Goal: Obtain resource: Download file/media

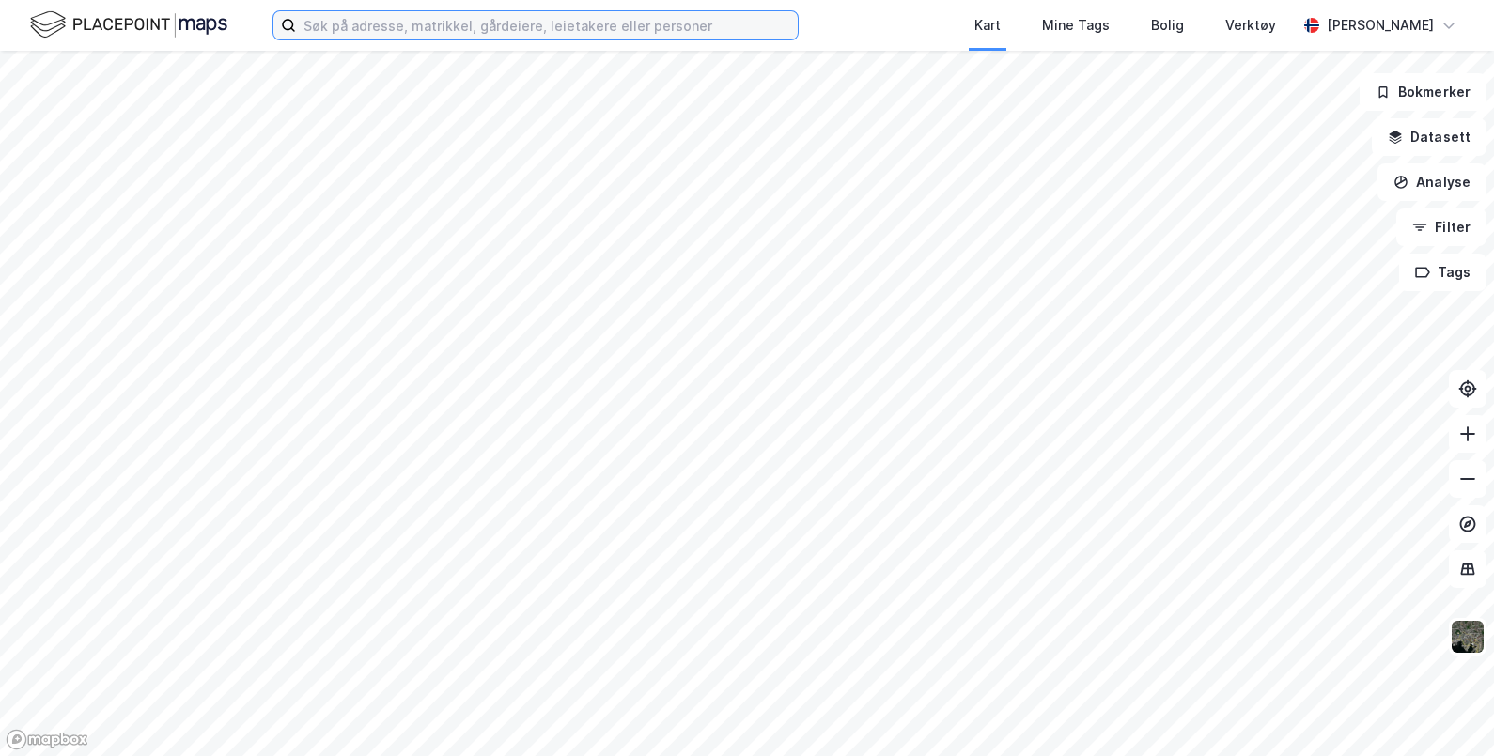
click at [422, 21] on input at bounding box center [547, 25] width 502 height 28
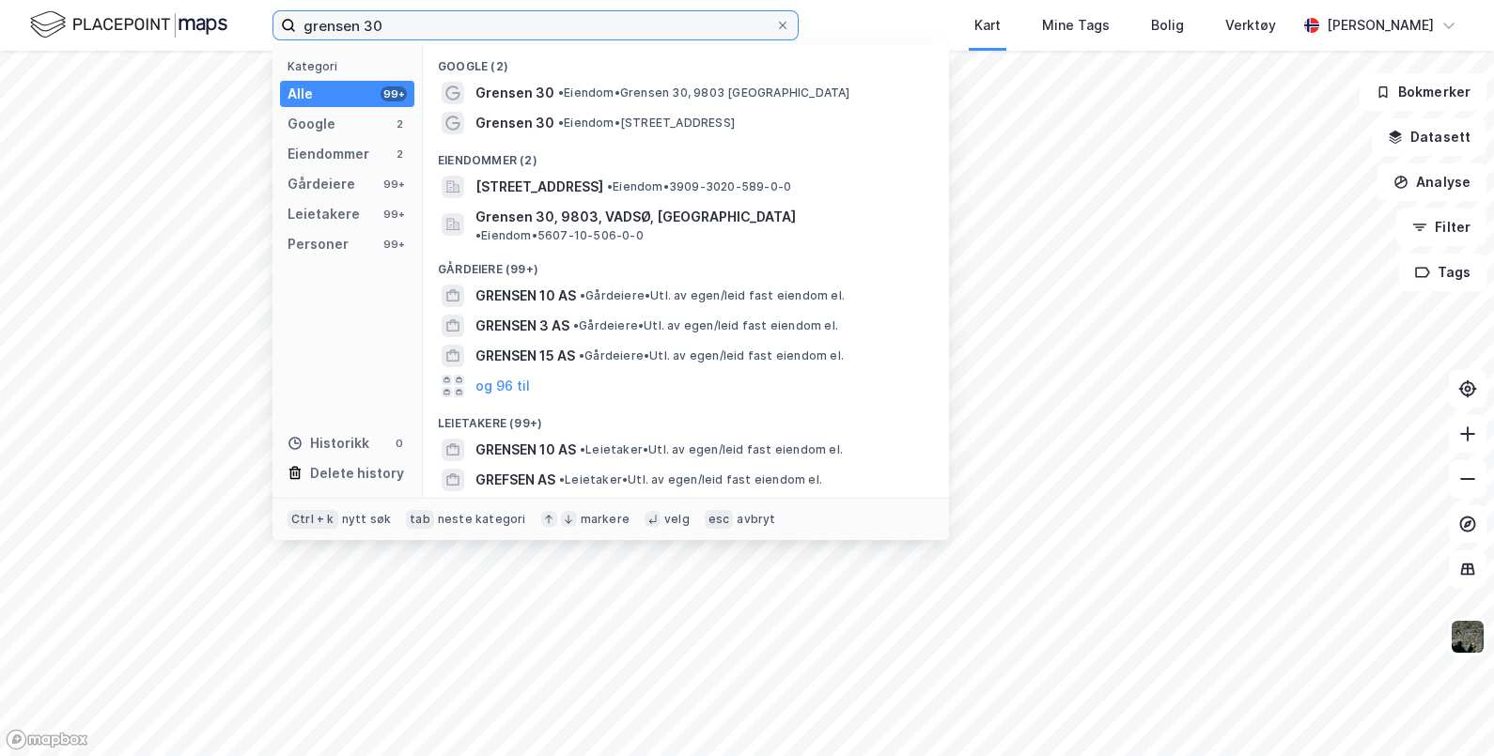
click at [369, 23] on input "grensen 30" at bounding box center [535, 25] width 479 height 28
click at [370, 23] on input "grensen 30" at bounding box center [535, 25] width 479 height 28
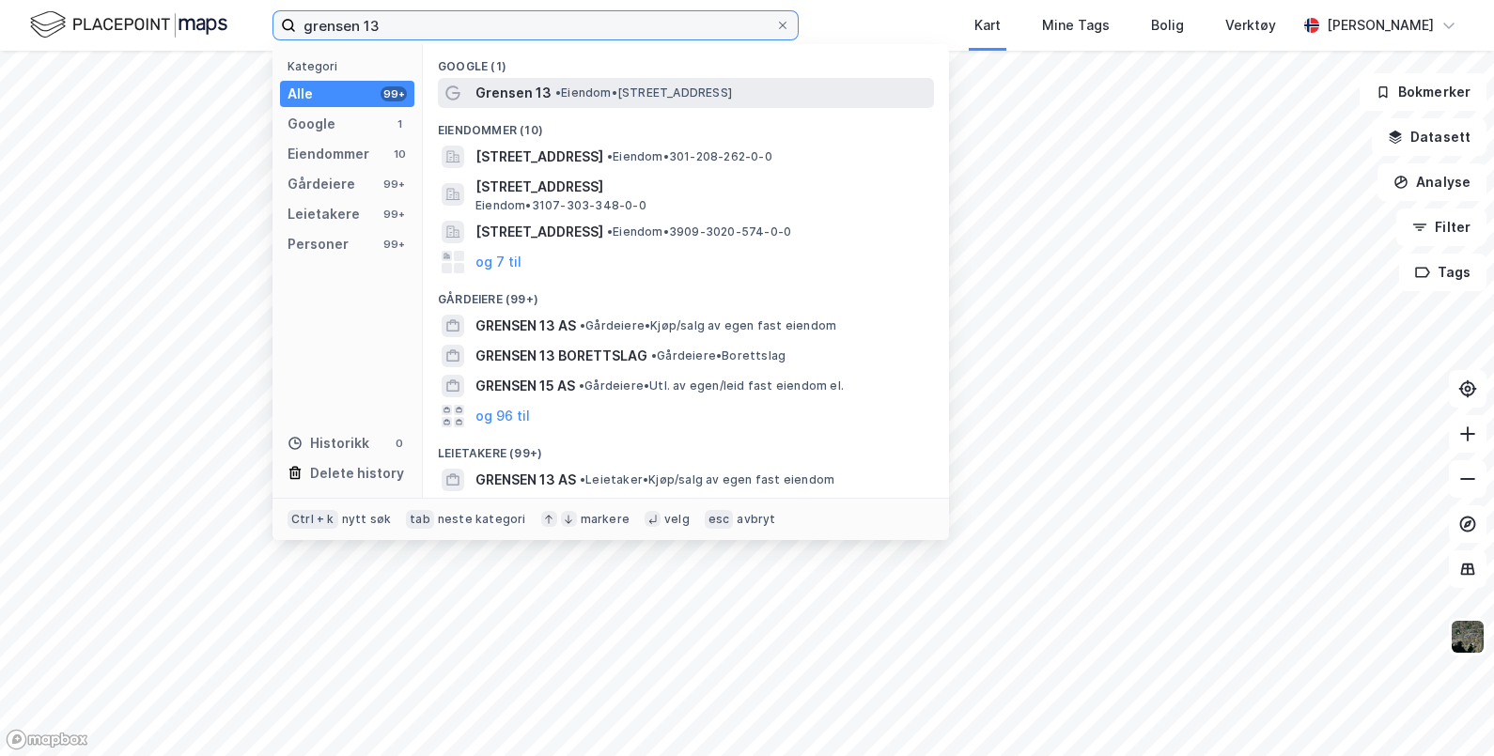
type input "grensen 13"
click at [529, 92] on span "Grensen 13" at bounding box center [513, 93] width 76 height 23
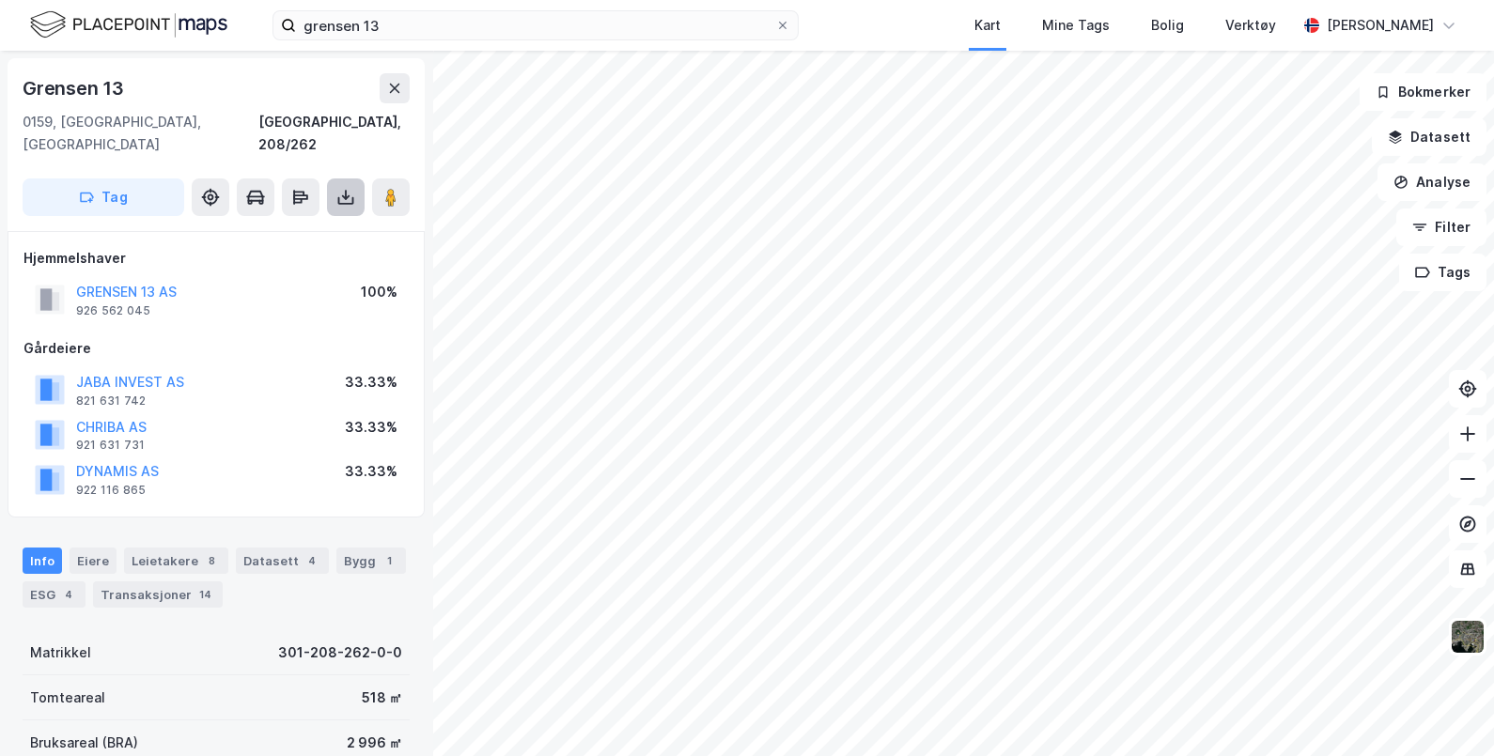
click at [346, 179] on button at bounding box center [346, 198] width 38 height 38
click at [270, 227] on div "Last ned grunnbok" at bounding box center [252, 234] width 109 height 15
